Goal: Task Accomplishment & Management: Use online tool/utility

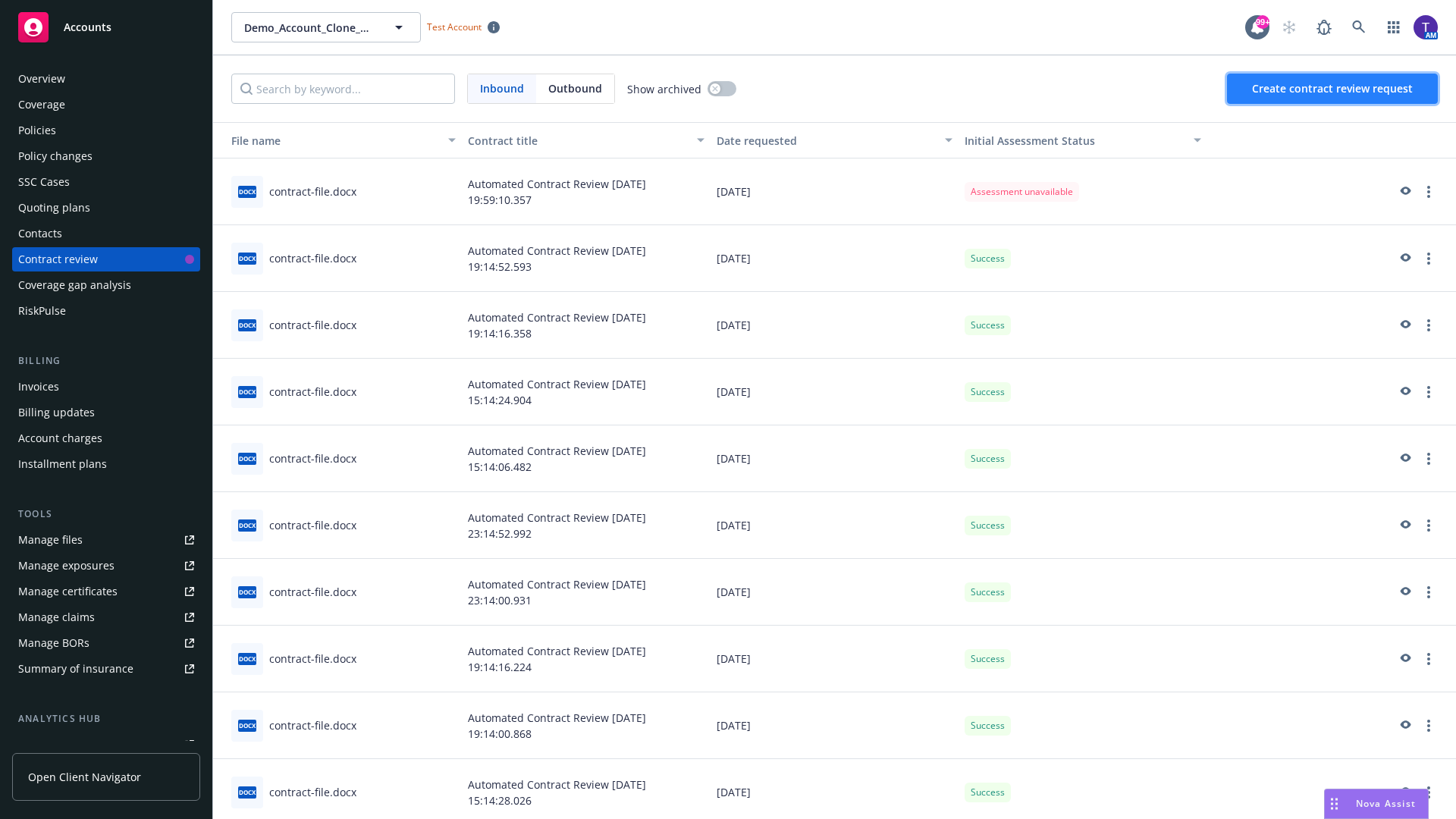
click at [1334, 89] on span "Create contract review request" at bounding box center [1332, 88] width 161 height 15
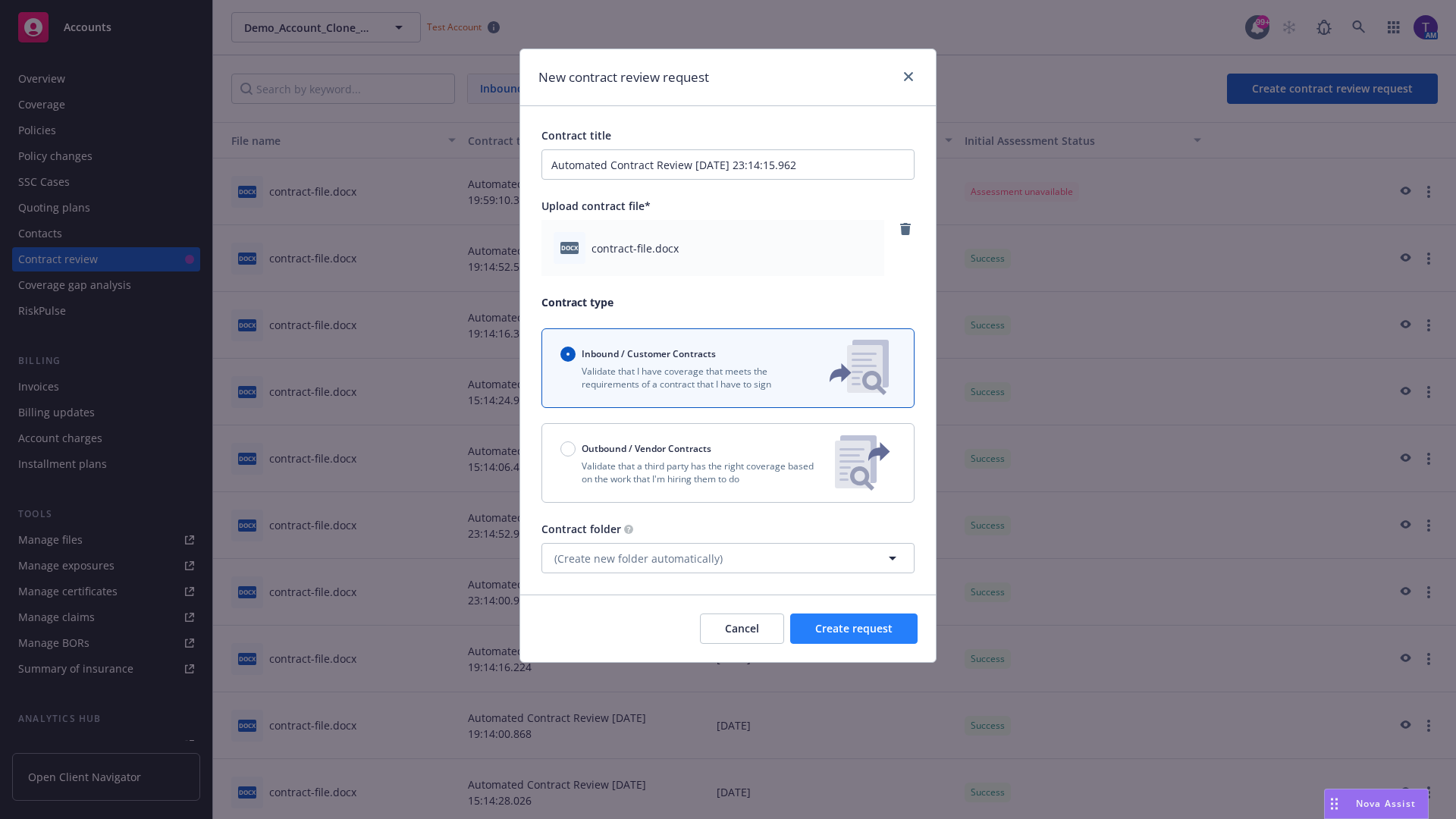
type input "Automated Contract Review [DATE] 23:14:15.962"
click at [854, 629] on span "Create request" at bounding box center [854, 628] width 77 height 15
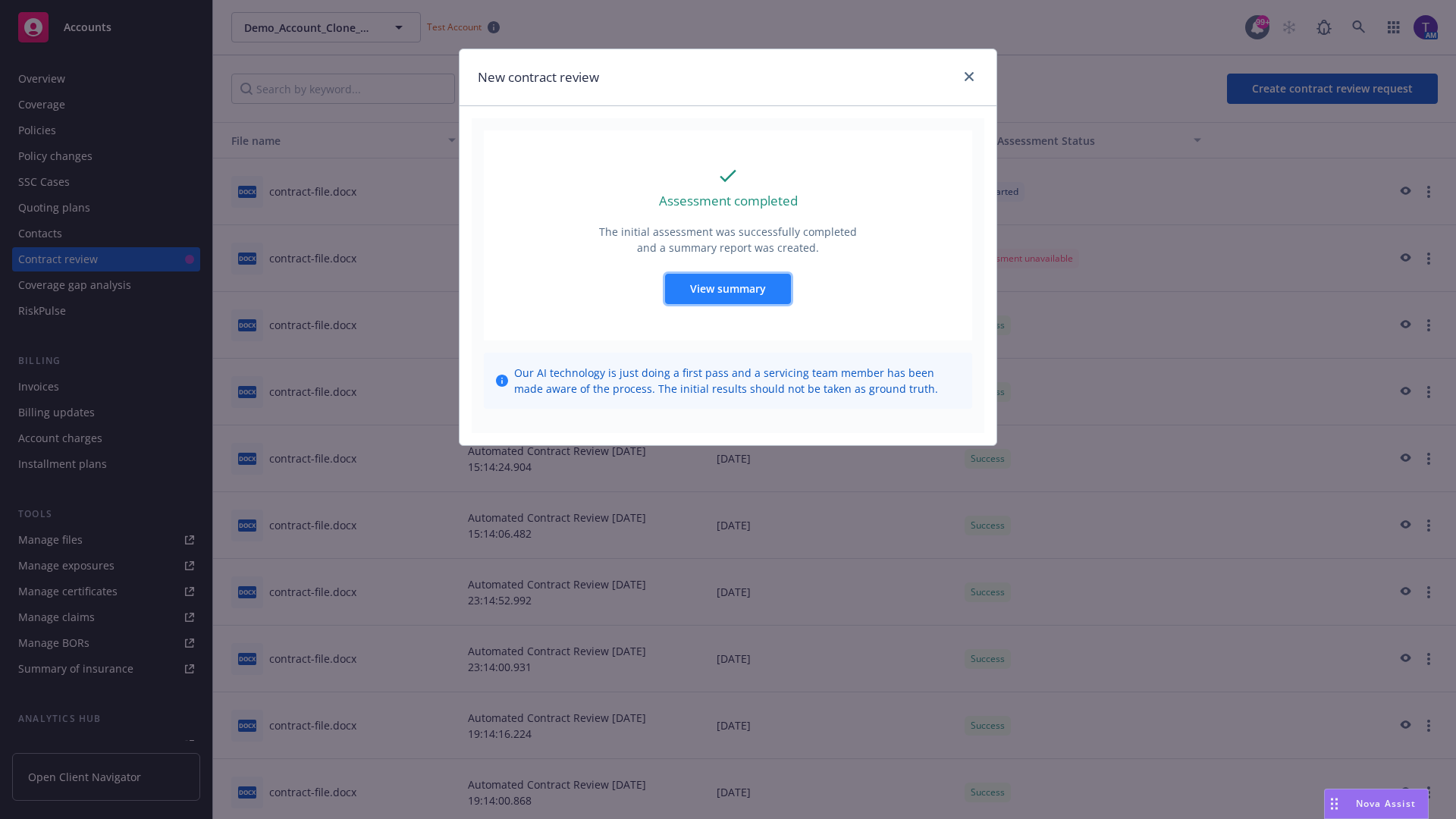
click at [727, 288] on span "View summary" at bounding box center [728, 288] width 76 height 15
